Goal: Communication & Community: Ask a question

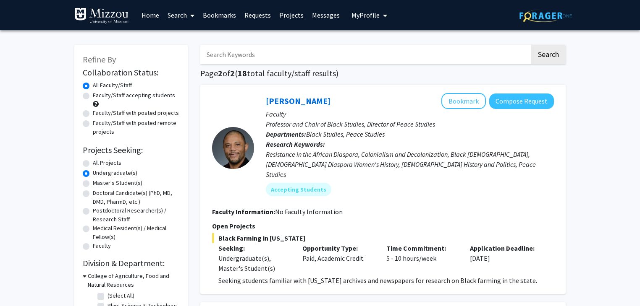
click at [351, 14] on span "My Profile" at bounding box center [365, 15] width 28 height 8
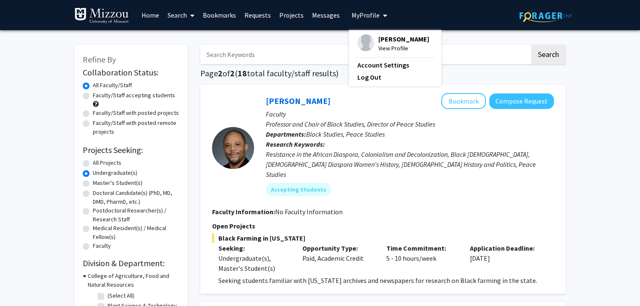
click at [235, 14] on link "Bookmarks" at bounding box center [220, 14] width 42 height 29
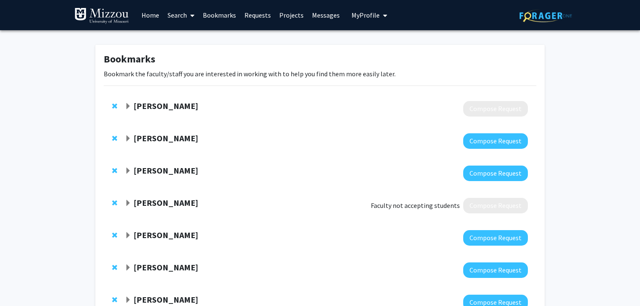
click at [128, 103] on span "Expand Thomas Quinn Bookmark" at bounding box center [128, 106] width 7 height 7
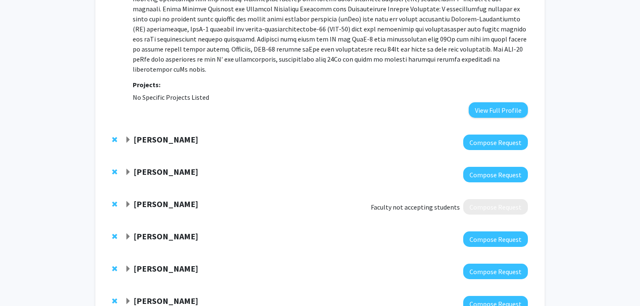
scroll to position [279, 0]
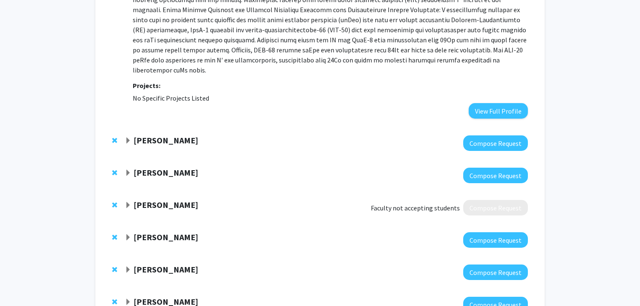
click at [128, 138] on span "Expand Carolyn Anderson Bookmark" at bounding box center [128, 141] width 7 height 7
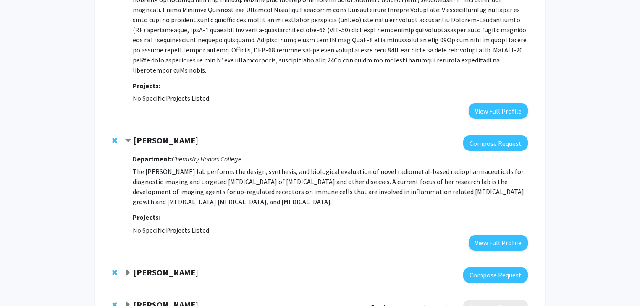
scroll to position [364, 0]
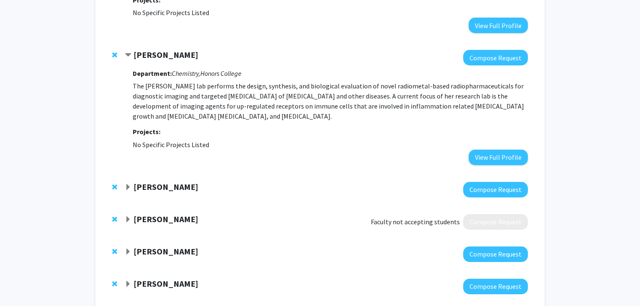
click at [129, 184] on span "Expand Heather Hennkens Bookmark" at bounding box center [128, 187] width 7 height 7
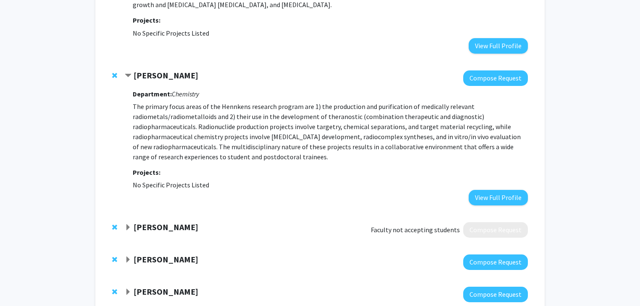
scroll to position [498, 0]
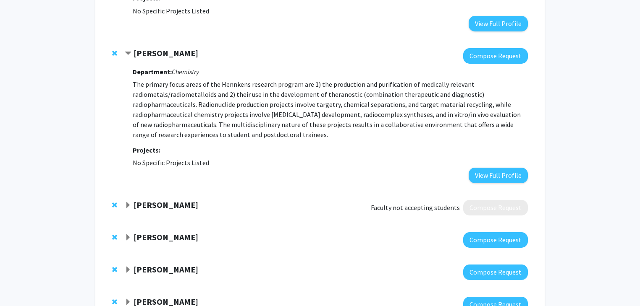
click at [126, 202] on span "Expand Antje Heese Bookmark" at bounding box center [128, 205] width 7 height 7
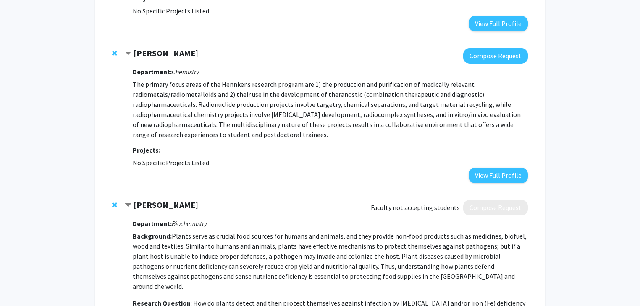
drag, startPoint x: 212, startPoint y: 227, endPoint x: 131, endPoint y: 196, distance: 86.9
click at [131, 202] on span "Contract Antje Heese Bookmark" at bounding box center [128, 205] width 7 height 7
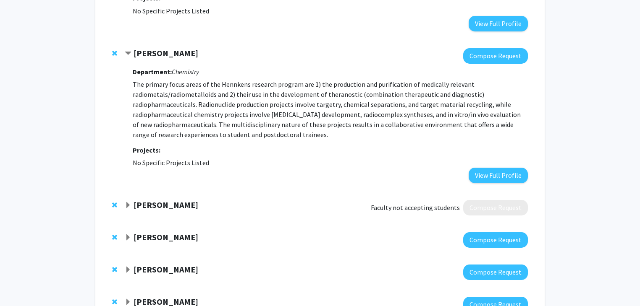
click at [129, 233] on div "[PERSON_NAME]" at bounding box center [215, 238] width 181 height 10
click at [129, 235] on span "Expand Xiaoping Xin Bookmark" at bounding box center [128, 238] width 7 height 7
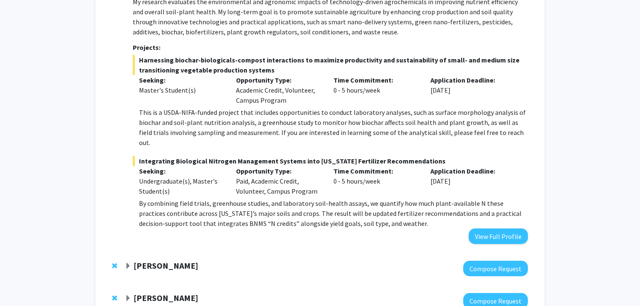
scroll to position [766, 0]
click at [482, 228] on button "View Full Profile" at bounding box center [497, 236] width 59 height 16
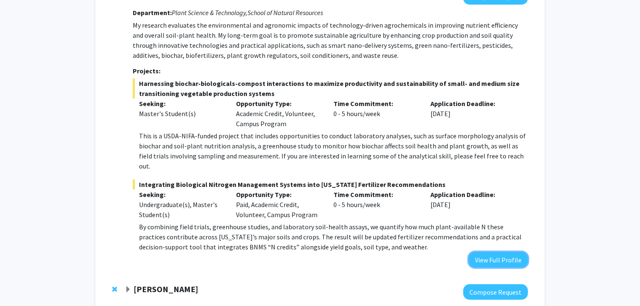
scroll to position [742, 0]
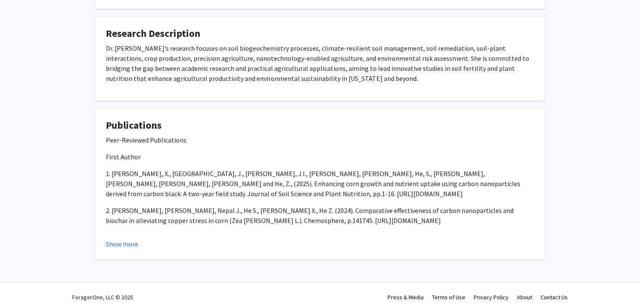
scroll to position [496, 0]
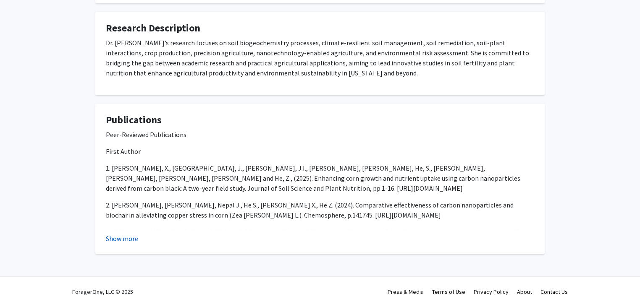
click at [120, 237] on button "Show more" at bounding box center [122, 239] width 32 height 10
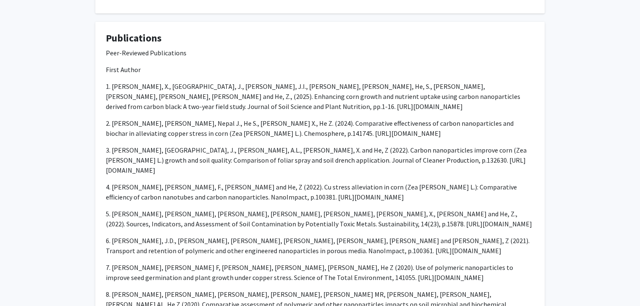
scroll to position [578, 0]
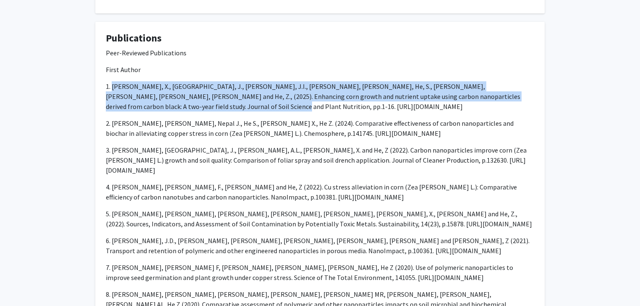
drag, startPoint x: 113, startPoint y: 84, endPoint x: 229, endPoint y: 107, distance: 117.7
click at [229, 107] on p "1. [PERSON_NAME], X., [GEOGRAPHIC_DATA], J., [PERSON_NAME], J.I., [PERSON_NAME]…" at bounding box center [320, 96] width 428 height 30
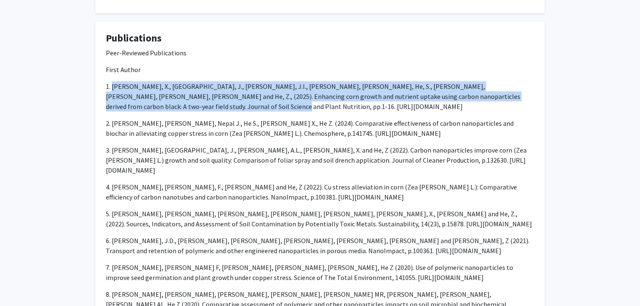
drag, startPoint x: 112, startPoint y: 87, endPoint x: 228, endPoint y: 105, distance: 117.6
click at [228, 105] on p "1. [PERSON_NAME], X., [GEOGRAPHIC_DATA], J., [PERSON_NAME], J.I., [PERSON_NAME]…" at bounding box center [320, 96] width 428 height 30
copy p "Xin, X., [GEOGRAPHIC_DATA], J., [PERSON_NAME], J.I., [PERSON_NAME], [PERSON_NAM…"
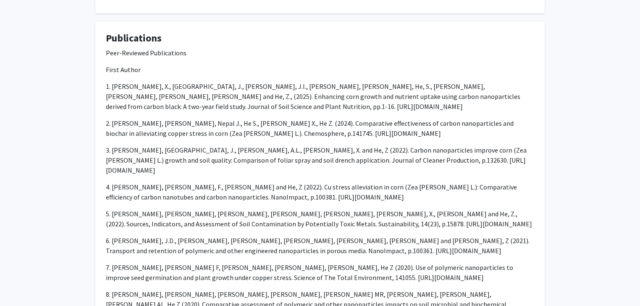
click at [181, 130] on p "2. [PERSON_NAME], [PERSON_NAME], Nepal J., He S., [PERSON_NAME] X., He Z. (2024…" at bounding box center [320, 128] width 428 height 20
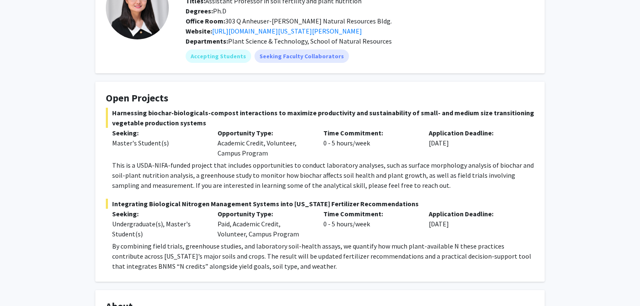
scroll to position [0, 0]
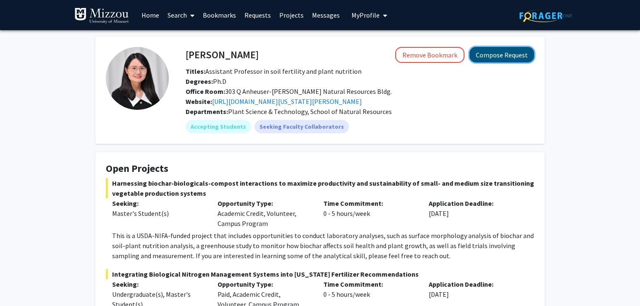
click at [494, 57] on button "Compose Request" at bounding box center [501, 55] width 65 height 16
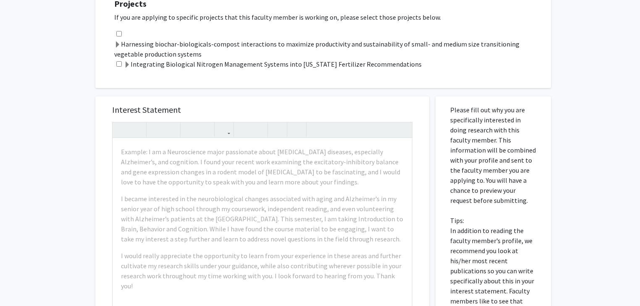
scroll to position [260, 0]
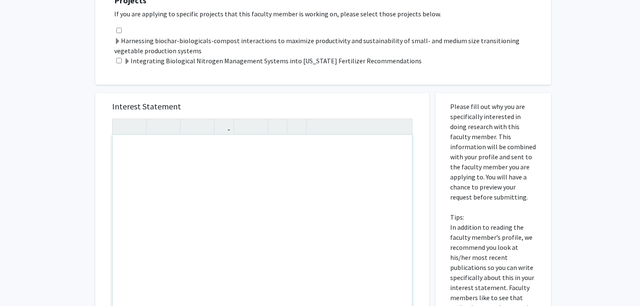
click at [280, 157] on div "Note to users with screen readers: Please press Alt+0 or Option+0 to deactivate…" at bounding box center [261, 231] width 299 height 192
paste div "Note to users with screen readers: Please press Alt+0 or Option+0 to deactivate…"
type textarea "<l>Ipsu dolorsi, Am. Con, </a> <e>S doei temp incidid utlab etd ma a enim admi.…"
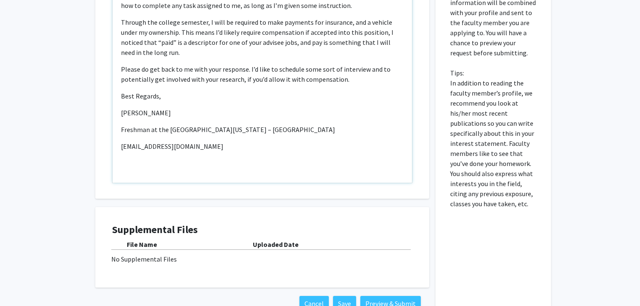
scroll to position [428, 0]
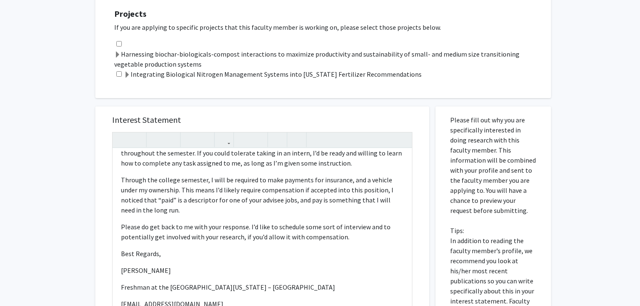
scroll to position [244, 0]
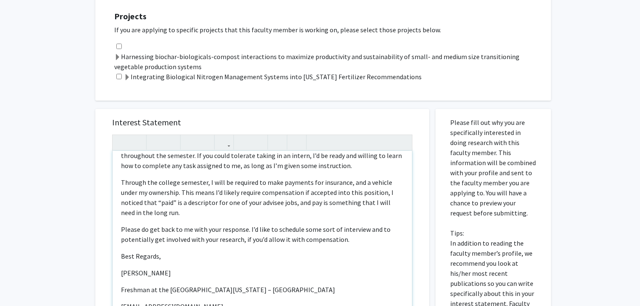
click at [351, 240] on p "Please do get back to me with your response. I’d like to schedule some sort of …" at bounding box center [262, 235] width 282 height 20
click at [86, 238] on div "All Requests Request for [PERSON_NAME] Request for [PERSON_NAME] Departments: P…" at bounding box center [320, 142] width 640 height 713
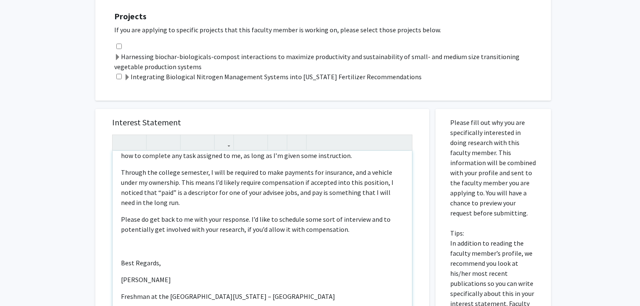
scroll to position [0, 0]
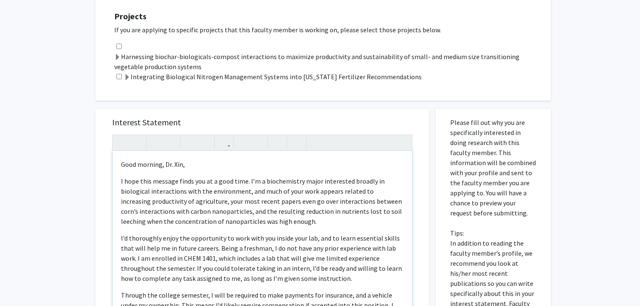
click at [161, 164] on p "Good morning, Dr. Xin," at bounding box center [262, 164] width 282 height 10
click at [191, 105] on div "Interest Statement Good morning (or night), Dr. [PERSON_NAME],   I hope this …" at bounding box center [262, 290] width 346 height 379
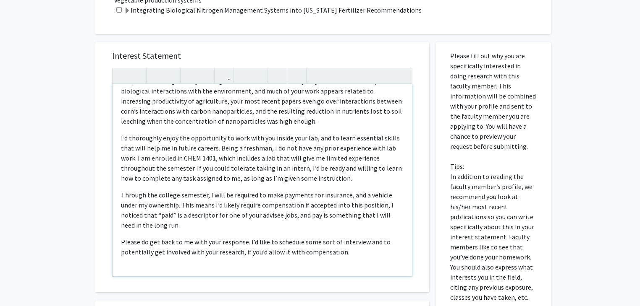
scroll to position [34, 0]
drag, startPoint x: 284, startPoint y: 121, endPoint x: 121, endPoint y: 119, distance: 162.9
click at [121, 119] on p "I hope this message finds you at a good time. I’m a biochemistry major interest…" at bounding box center [262, 100] width 282 height 50
type textarea "<l>Ipsu dolorsi (am conse), Ad. Eli, </s> <d>E temp inci utlabor etdol mag al e…"
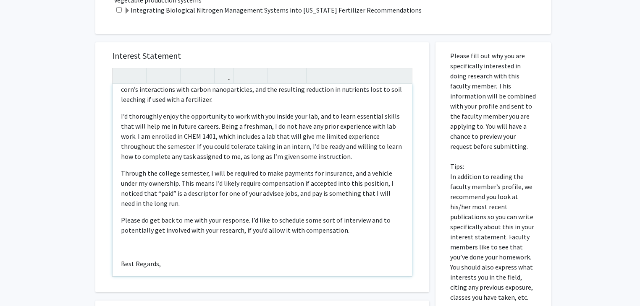
scroll to position [58, 0]
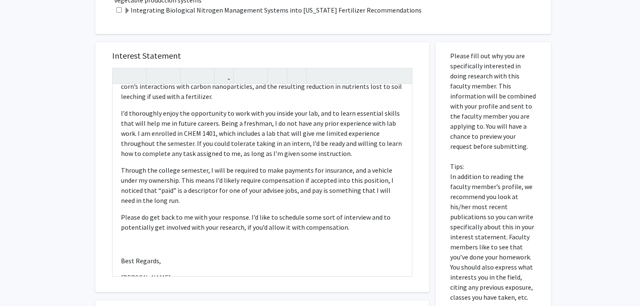
click at [69, 168] on div "All Requests Request for [PERSON_NAME] Request for [PERSON_NAME] Departments: P…" at bounding box center [320, 75] width 640 height 713
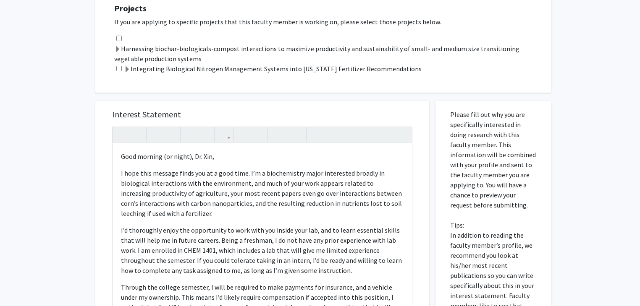
scroll to position [252, 0]
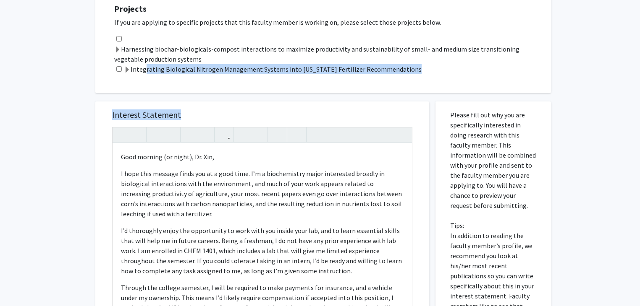
drag, startPoint x: 141, startPoint y: 68, endPoint x: 82, endPoint y: 157, distance: 106.5
click at [82, 157] on div "All Requests Request for [PERSON_NAME] Request for [PERSON_NAME] Departments: P…" at bounding box center [320, 134] width 640 height 713
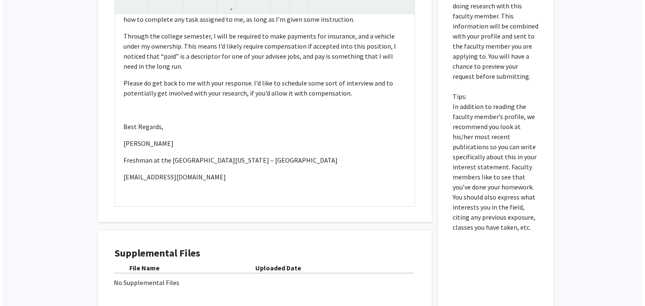
scroll to position [462, 0]
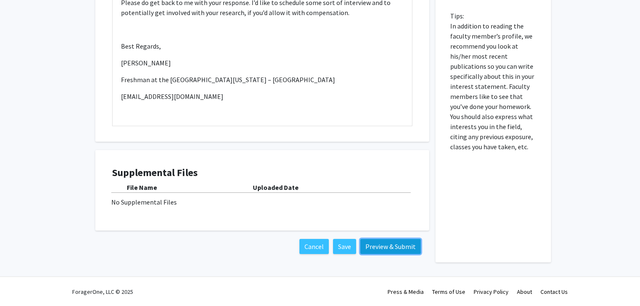
click at [368, 242] on button "Preview & Submit" at bounding box center [390, 246] width 60 height 15
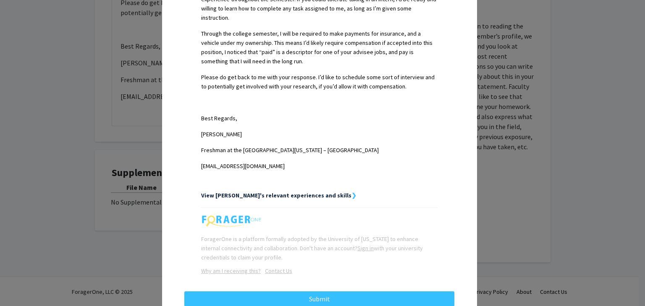
scroll to position [342, 0]
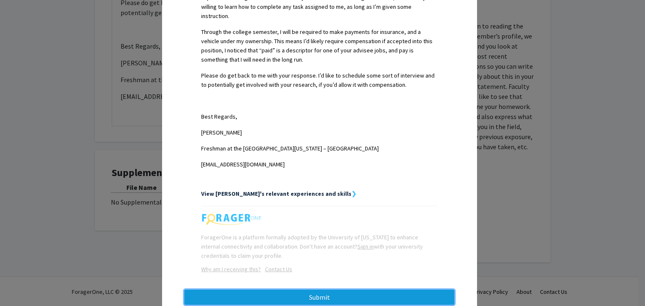
click at [226, 290] on button "Submit" at bounding box center [319, 297] width 270 height 15
